Goal: Find specific page/section: Find specific page/section

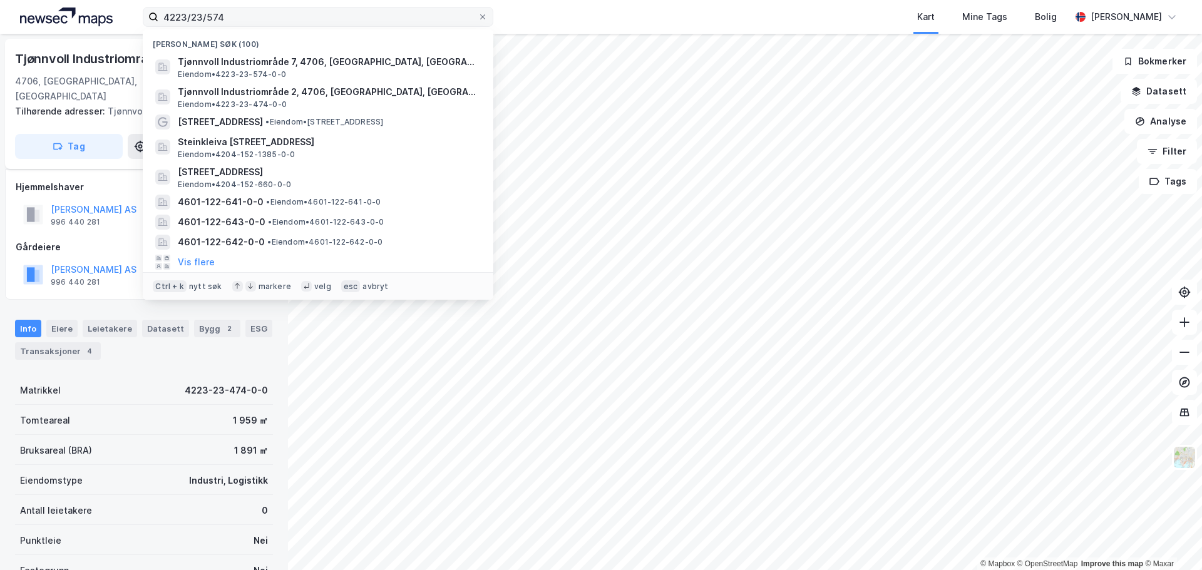
scroll to position [25, 0]
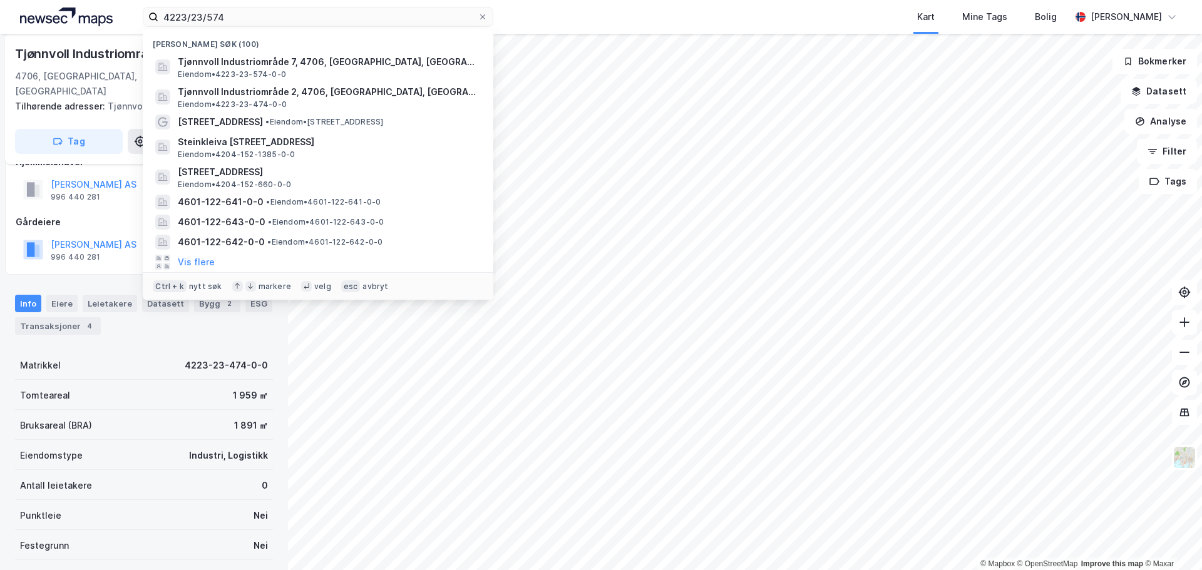
click at [120, 6] on div "4223/23/574 Nylige søk (100) Tjønnvoll Industriområde 7, 4706, [GEOGRAPHIC_DATA…" at bounding box center [601, 17] width 1202 height 34
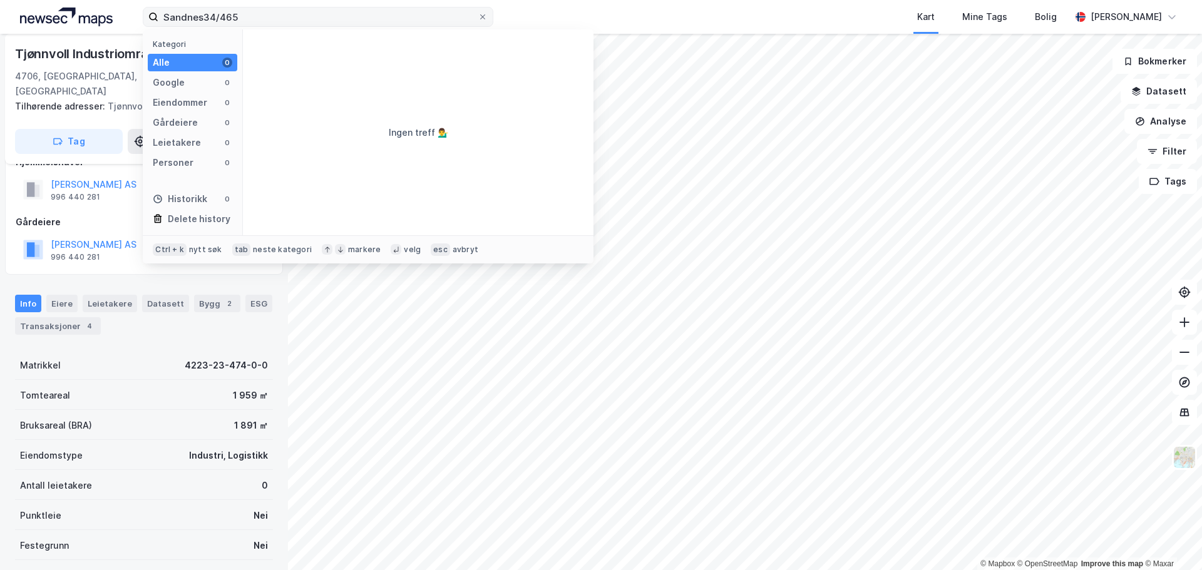
click at [205, 14] on input "Sandnes34/465" at bounding box center [317, 17] width 319 height 19
type input "Sandnes/34/465"
click at [319, 59] on span "[STREET_ADDRESS]" at bounding box center [320, 61] width 85 height 15
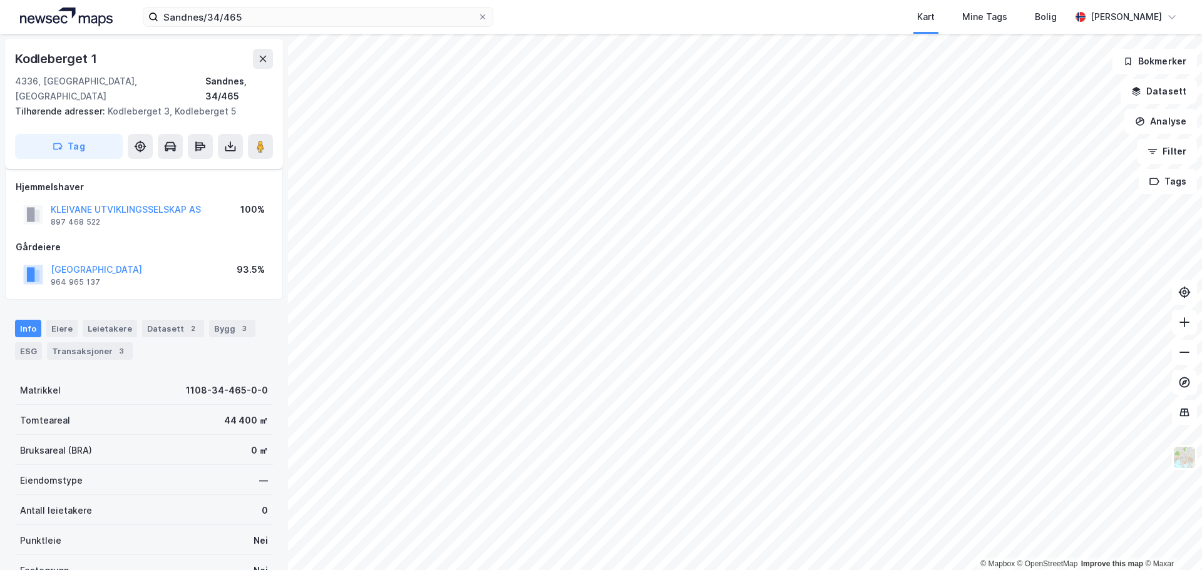
scroll to position [25, 0]
